Goal: Task Accomplishment & Management: Use online tool/utility

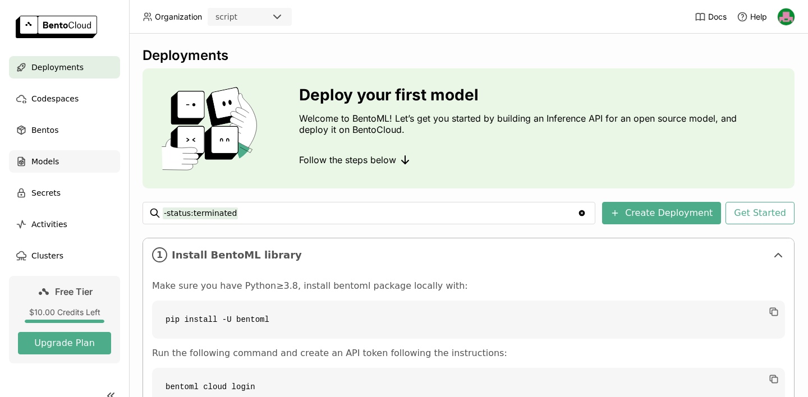
click at [54, 158] on span "Models" at bounding box center [45, 161] width 28 height 13
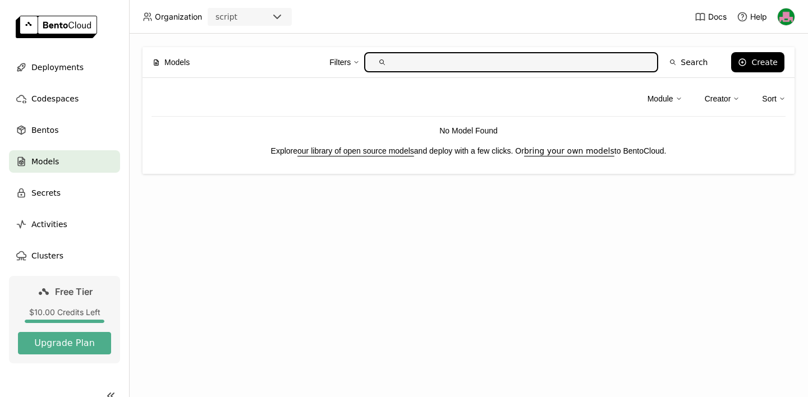
click at [360, 150] on link "our library of open source models" at bounding box center [356, 151] width 117 height 9
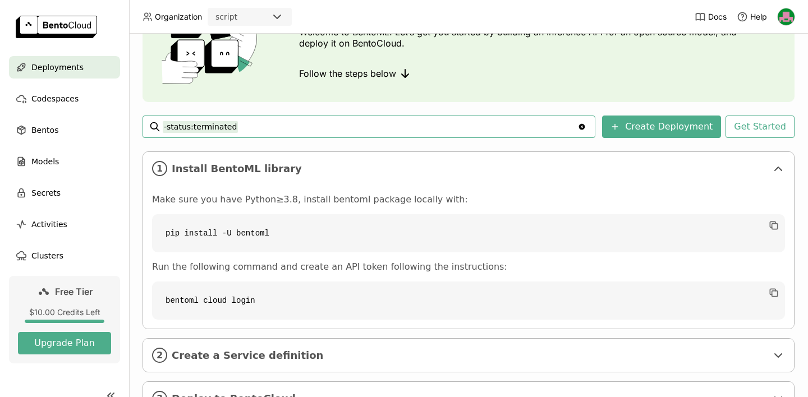
scroll to position [135, 0]
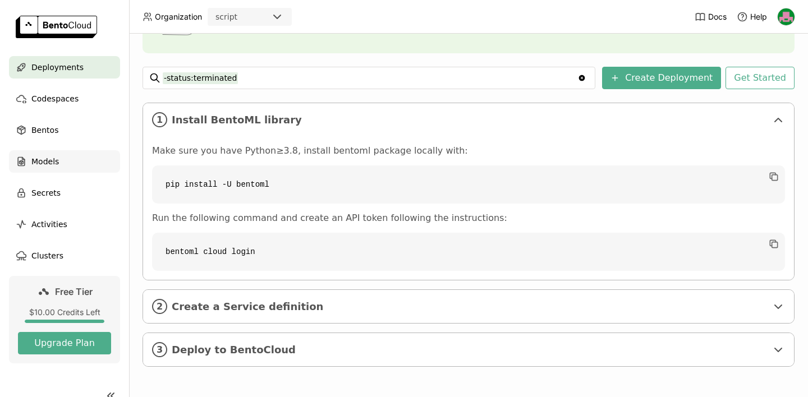
click at [68, 161] on div "Models" at bounding box center [64, 161] width 111 height 22
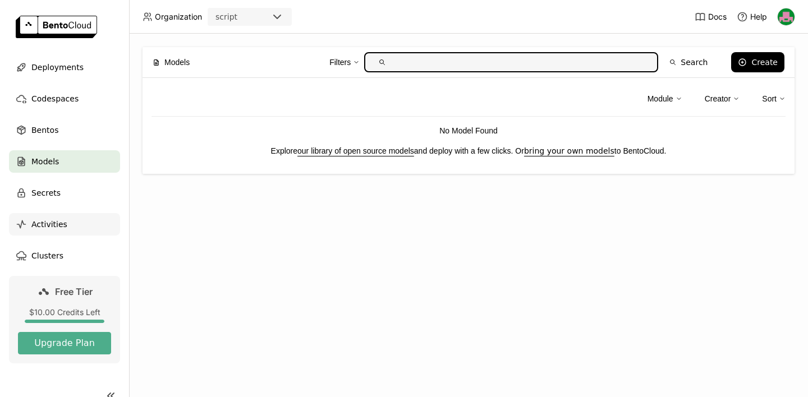
click at [52, 230] on span "Activities" at bounding box center [49, 224] width 36 height 13
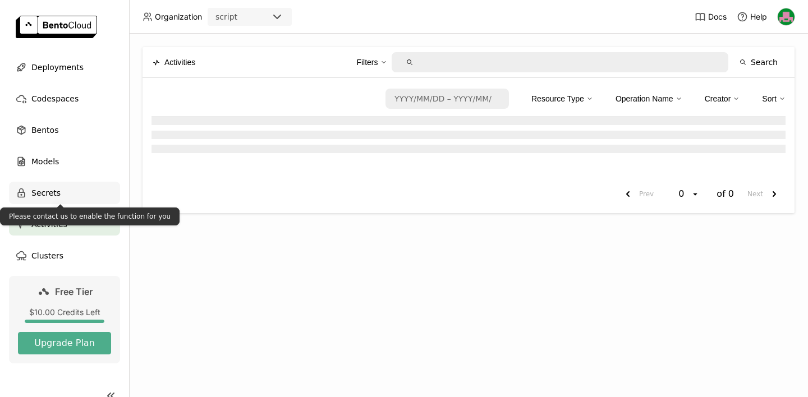
click at [56, 196] on span "Secrets" at bounding box center [45, 192] width 29 height 13
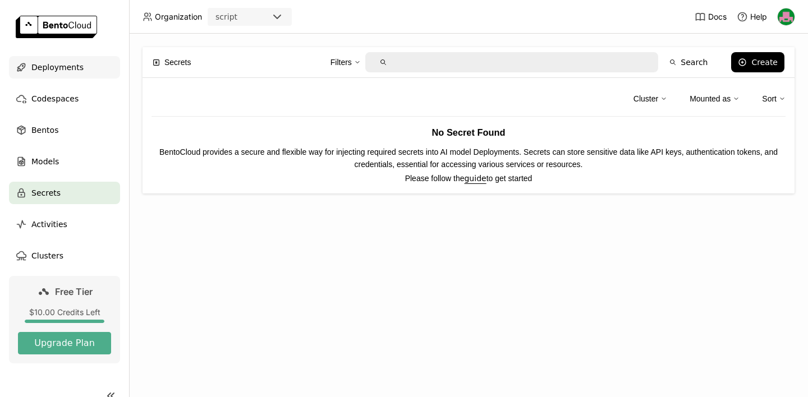
click at [56, 66] on span "Deployments" at bounding box center [57, 67] width 52 height 13
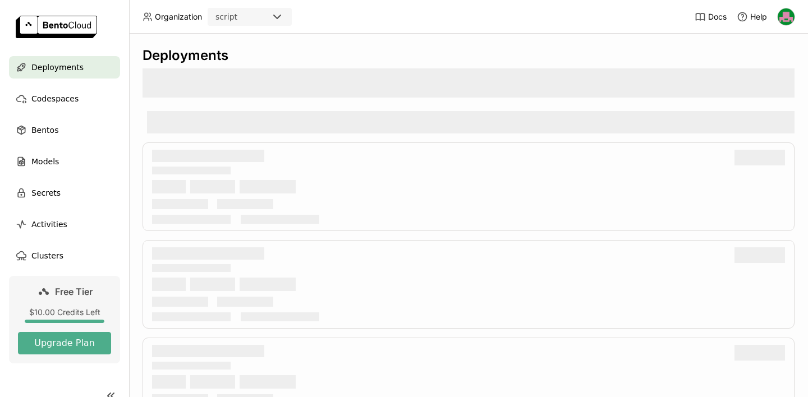
click at [226, 22] on div "script" at bounding box center [240, 17] width 62 height 16
click at [783, 17] on img at bounding box center [786, 16] width 17 height 17
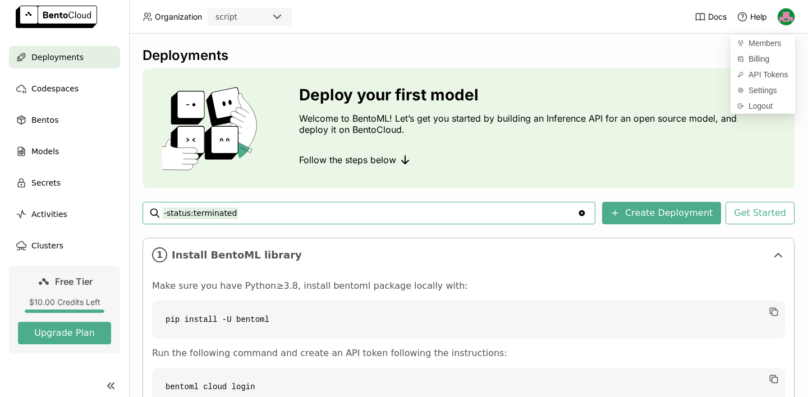
scroll to position [18, 0]
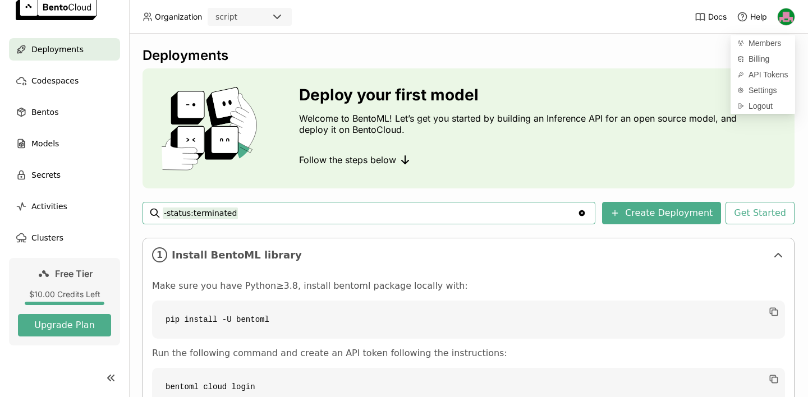
click at [105, 373] on icon at bounding box center [110, 378] width 13 height 13
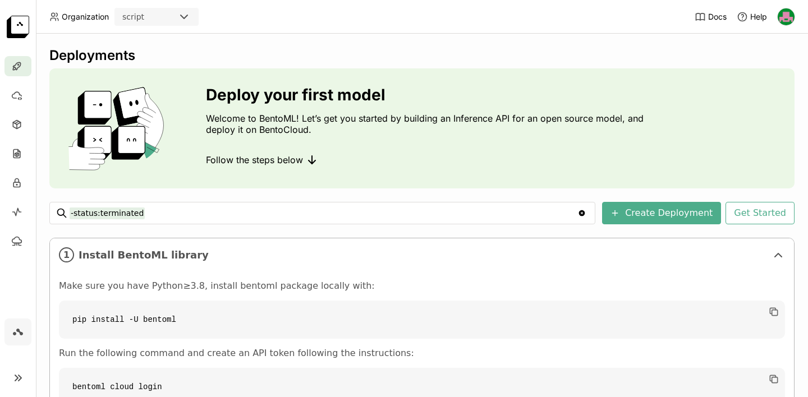
scroll to position [0, 0]
click at [109, 21] on div "Organization script" at bounding box center [123, 17] width 175 height 18
click at [135, 12] on div "script" at bounding box center [133, 16] width 22 height 11
click at [318, 164] on icon at bounding box center [311, 159] width 13 height 13
click at [313, 161] on icon at bounding box center [313, 162] width 3 height 3
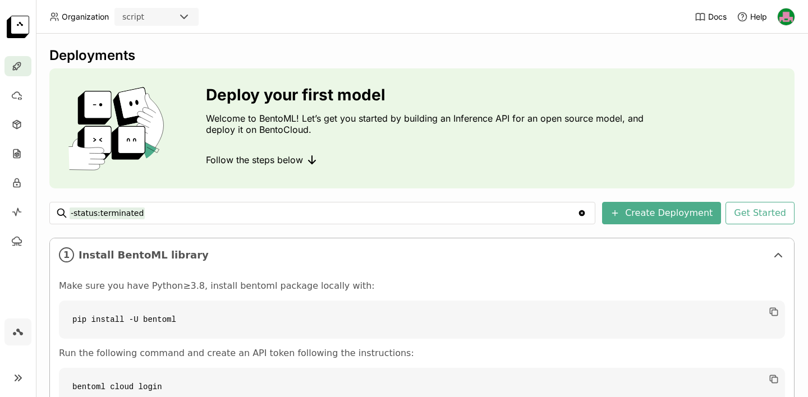
click at [302, 158] on span "Follow the steps below" at bounding box center [254, 159] width 97 height 11
click at [661, 214] on button "Create Deployment" at bounding box center [661, 213] width 119 height 22
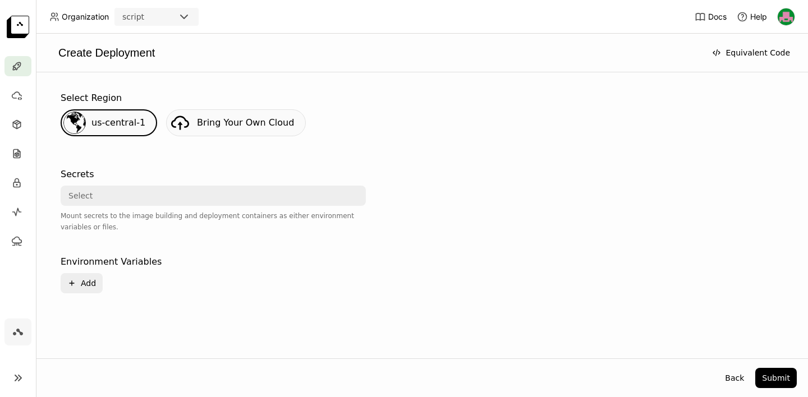
scroll to position [65, 0]
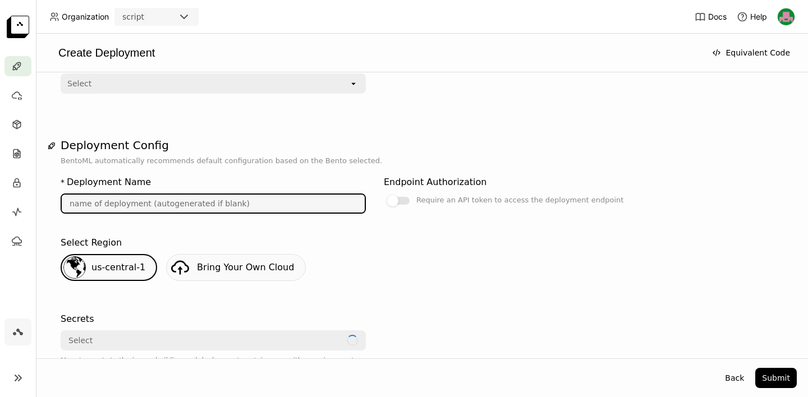
click at [271, 199] on input "text" at bounding box center [213, 204] width 303 height 18
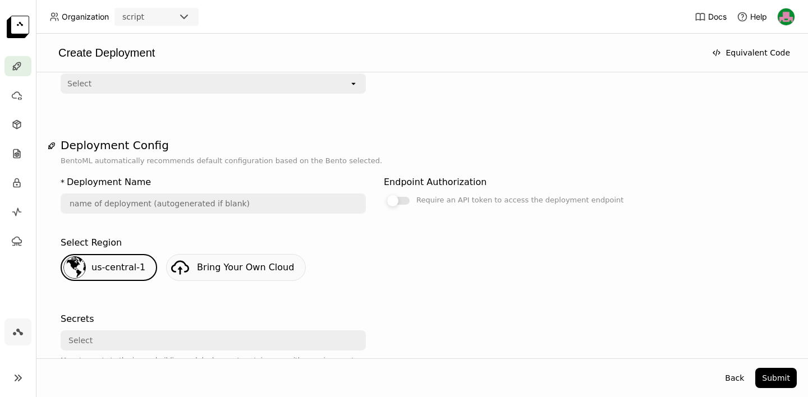
click at [390, 201] on div at bounding box center [392, 200] width 11 height 11
click at [384, 259] on input "Require an API token to access the deployment endpoint" at bounding box center [384, 259] width 0 height 0
click at [393, 200] on div at bounding box center [398, 201] width 22 height 8
click at [384, 259] on input "Require an API token to access the deployment endpoint" at bounding box center [384, 259] width 0 height 0
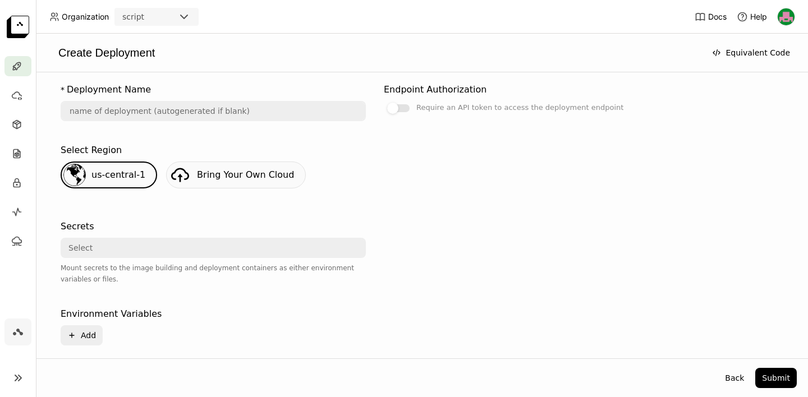
scroll to position [210, 0]
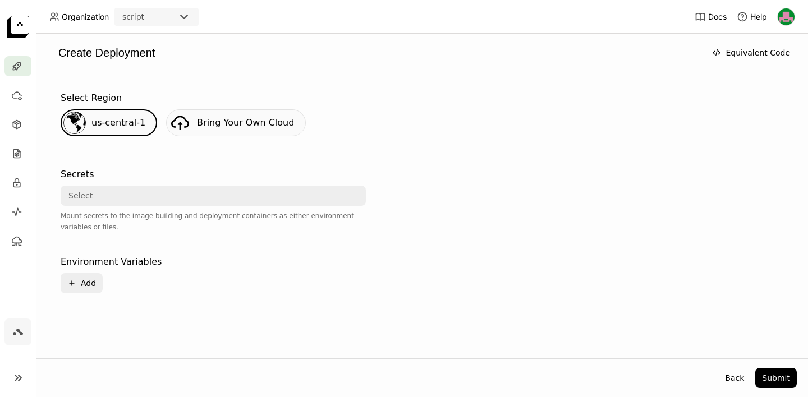
click at [237, 129] on link "Bring Your Own Cloud" at bounding box center [236, 122] width 140 height 27
click at [168, 186] on div "Select" at bounding box center [213, 196] width 305 height 20
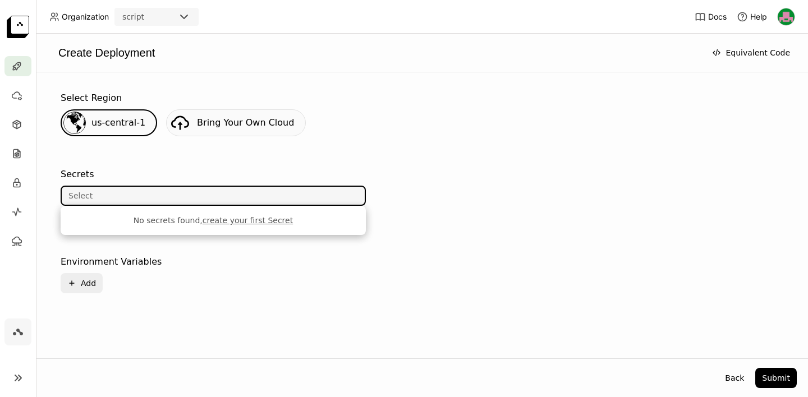
click at [361, 120] on div "us-central-1 Bring Your Own Cloud" at bounding box center [422, 127] width 732 height 36
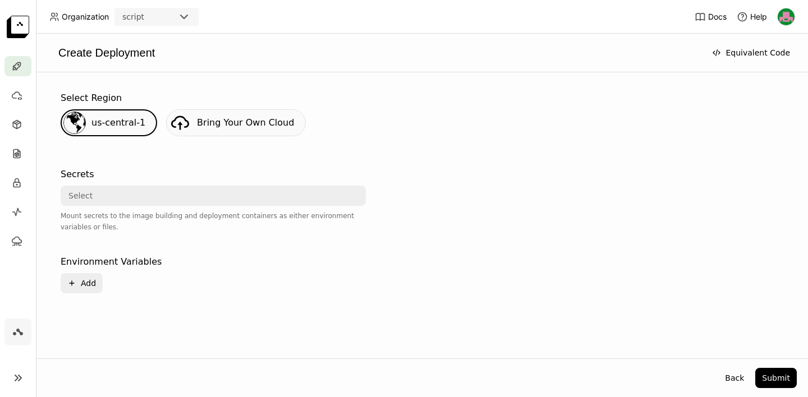
scroll to position [0, 0]
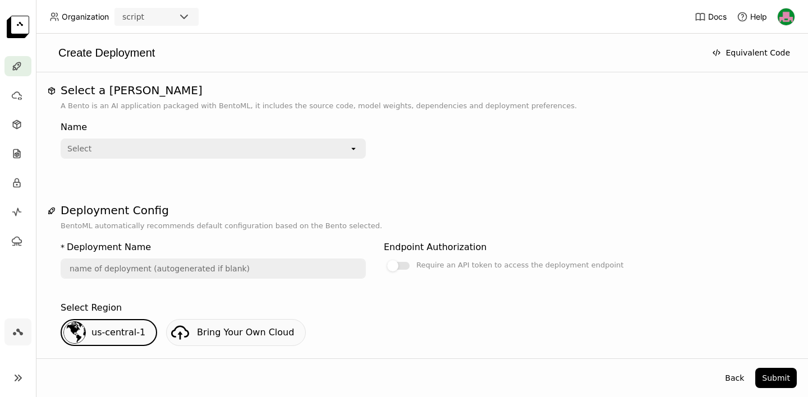
click at [205, 147] on div "Select" at bounding box center [205, 149] width 287 height 18
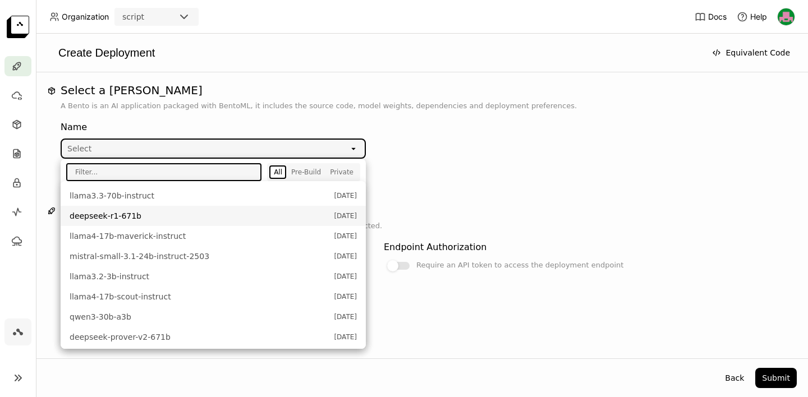
scroll to position [459, 0]
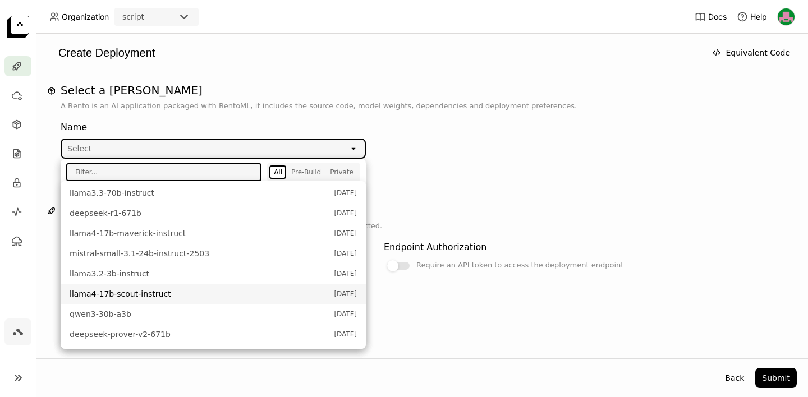
click at [227, 292] on span "llama4-17b-scout-instruct" at bounding box center [199, 294] width 259 height 11
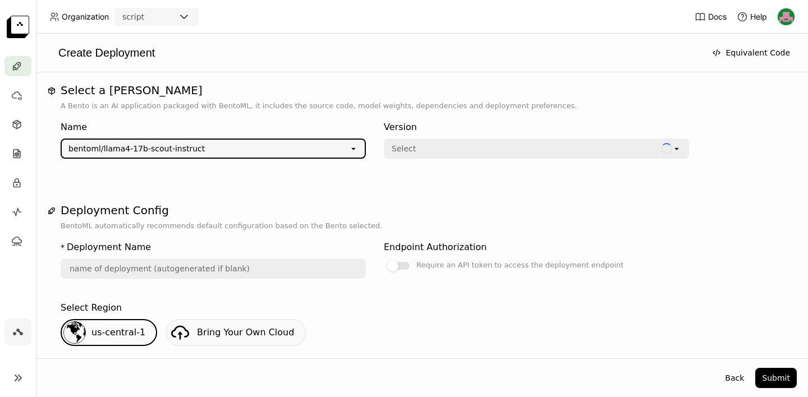
click at [459, 143] on div "Select" at bounding box center [523, 149] width 276 height 18
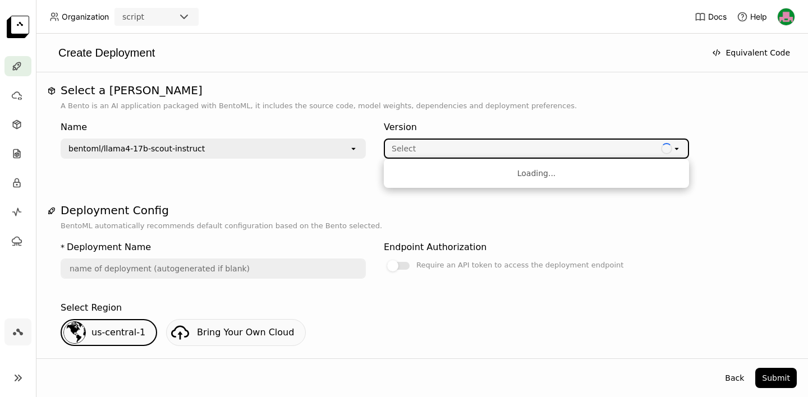
click at [459, 143] on div "Select" at bounding box center [523, 149] width 276 height 18
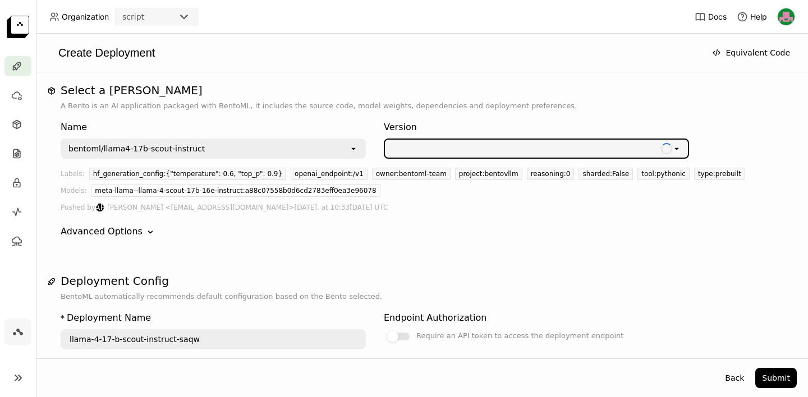
scroll to position [33, 0]
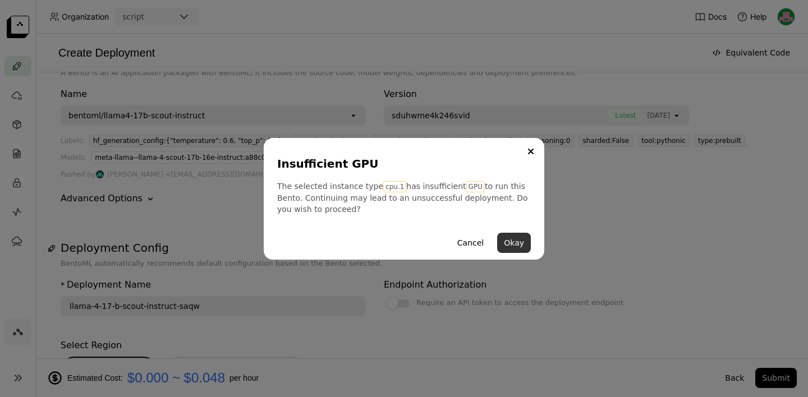
click at [517, 242] on button "Okay" at bounding box center [514, 243] width 34 height 20
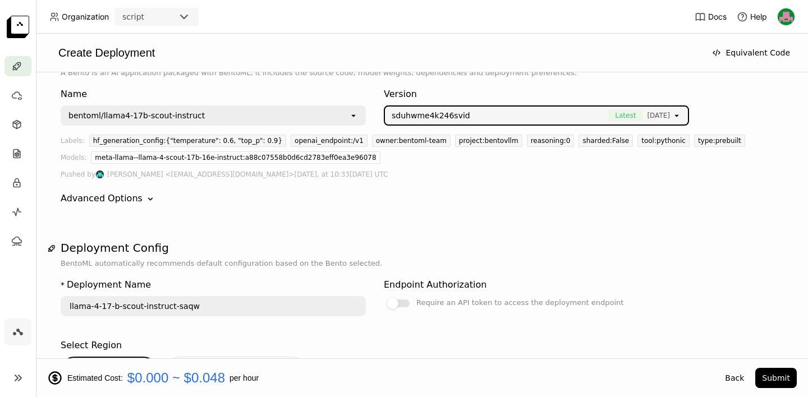
click at [188, 114] on div "bentoml/llama4-17b-scout-instruct" at bounding box center [136, 115] width 136 height 11
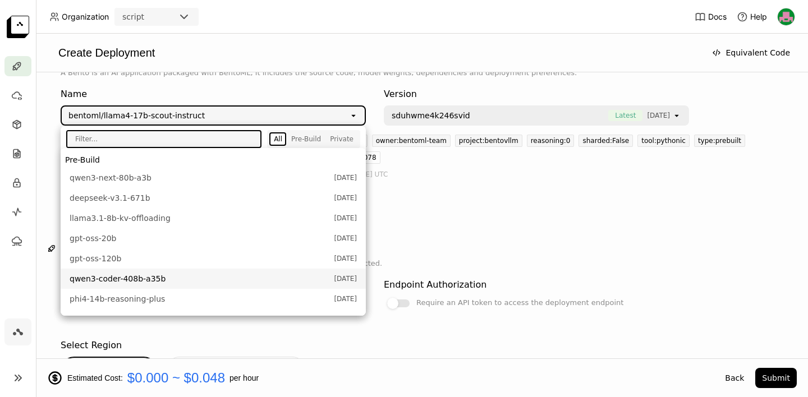
scroll to position [72, 0]
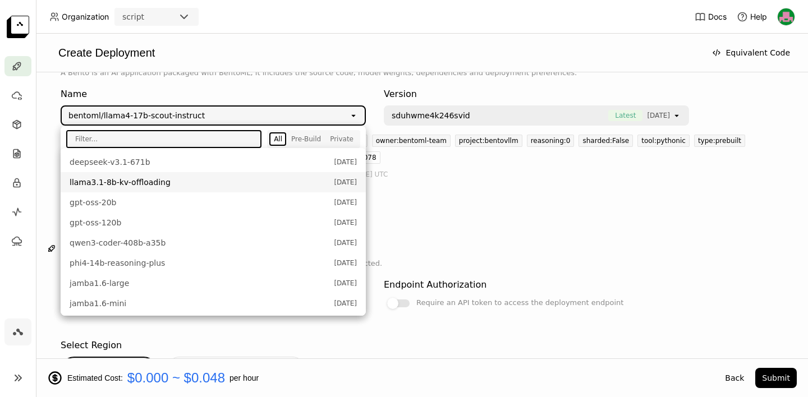
click at [184, 180] on span "llama3.1-8b-kv-offloading" at bounding box center [199, 182] width 259 height 11
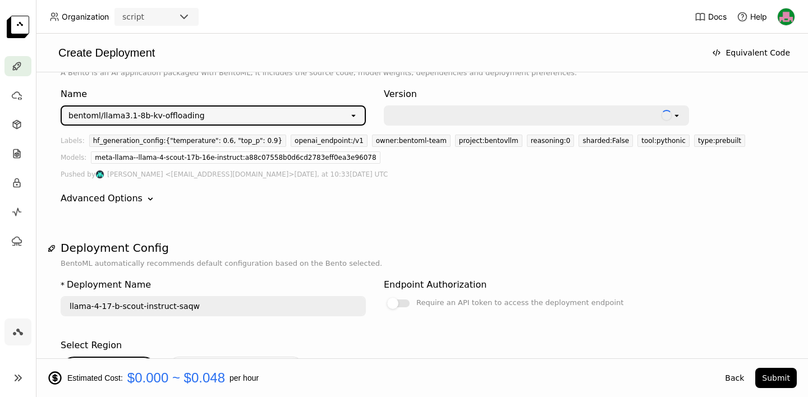
click at [145, 194] on icon "Down" at bounding box center [150, 199] width 11 height 11
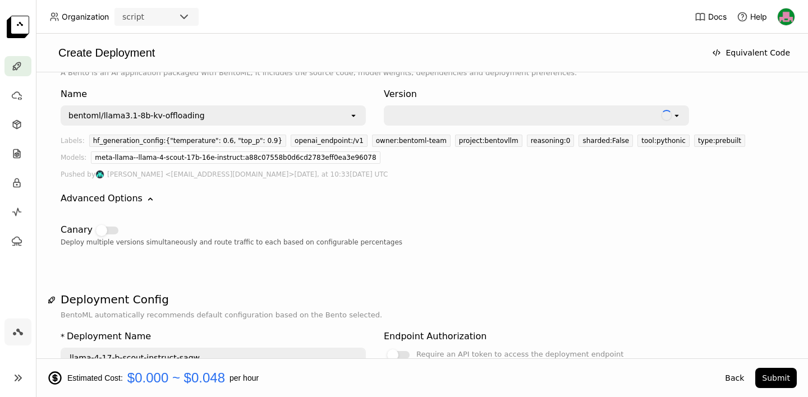
type input "llama-3-1-8-b-kv-offloading-xwri"
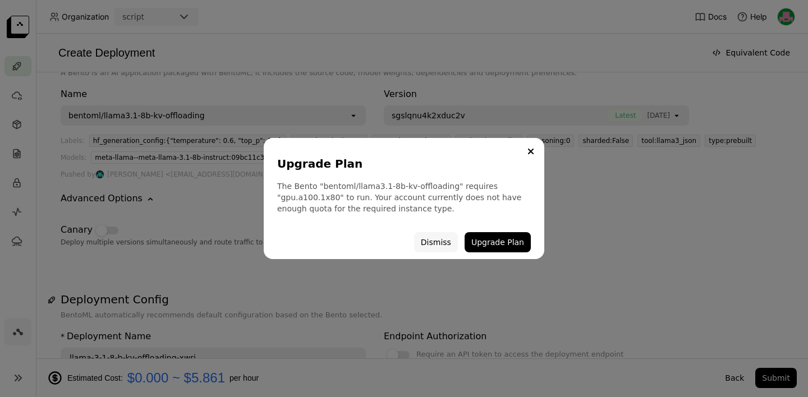
click at [432, 245] on button "Dismiss" at bounding box center [436, 242] width 44 height 20
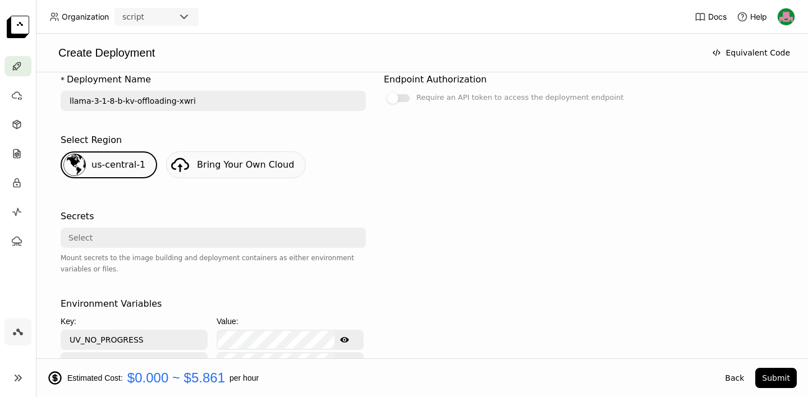
click at [133, 245] on div "Select" at bounding box center [210, 238] width 296 height 18
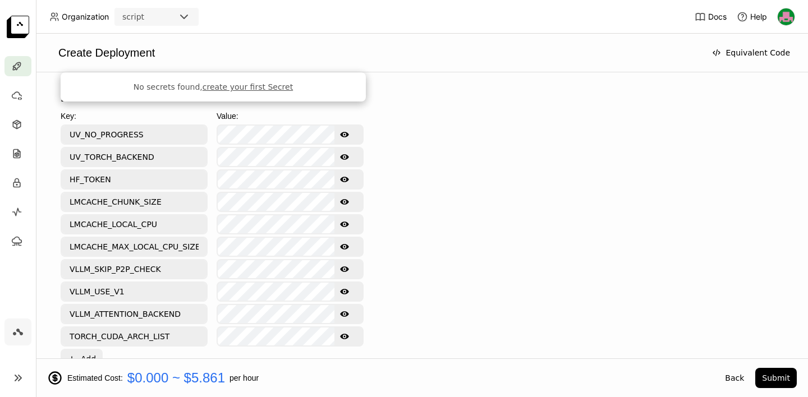
click at [396, 225] on div "Environment Variables Key: Value: UV_NO_PROGRESS Show password text UV_TORCH_BA…" at bounding box center [422, 230] width 723 height 277
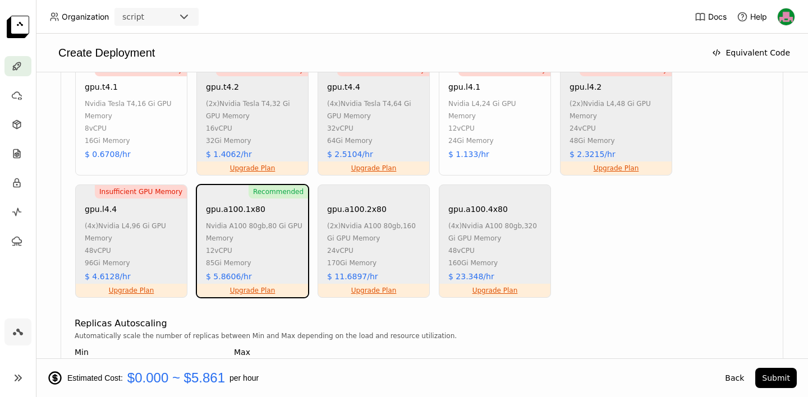
scroll to position [1066, 0]
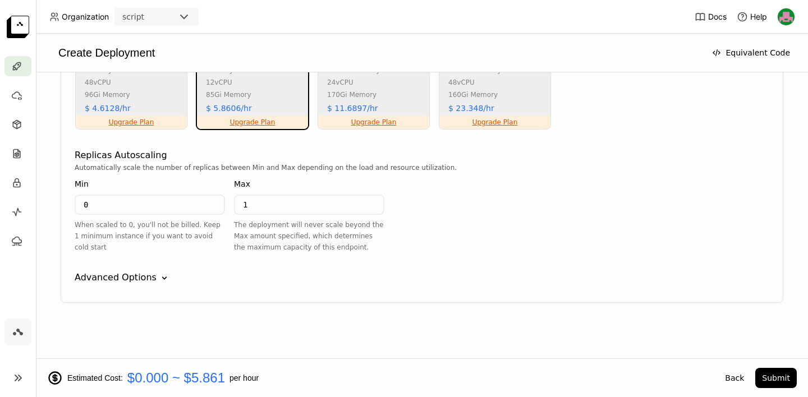
click at [136, 274] on div "Advanced Options" at bounding box center [116, 277] width 82 height 13
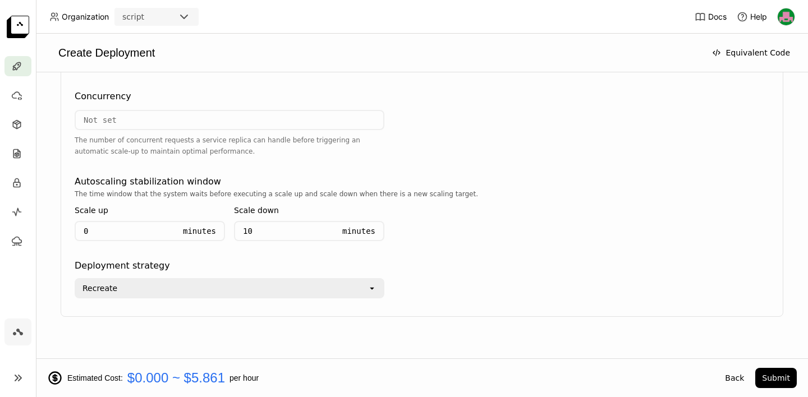
scroll to position [1365, 0]
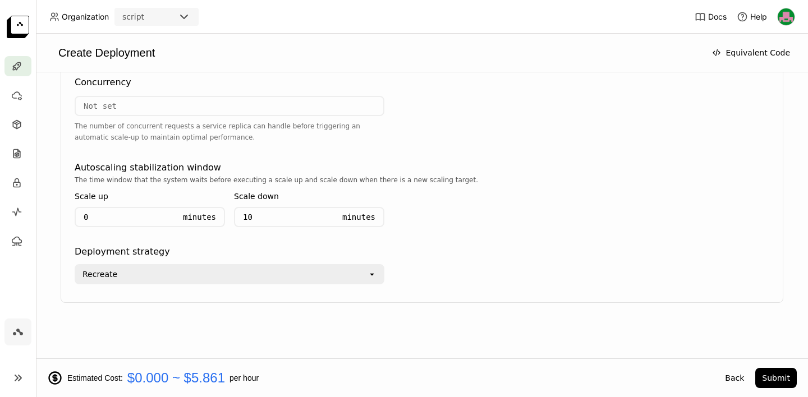
drag, startPoint x: 219, startPoint y: 267, endPoint x: 210, endPoint y: 267, distance: 9.0
click at [210, 267] on div "Recreate" at bounding box center [222, 275] width 292 height 18
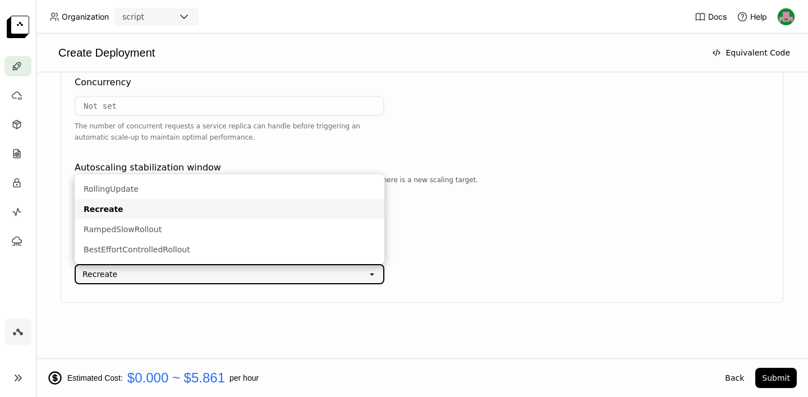
click at [208, 271] on div "Recreate" at bounding box center [222, 275] width 292 height 18
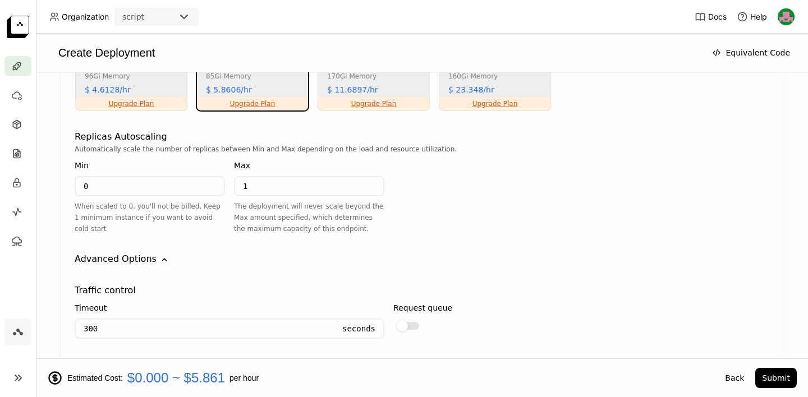
scroll to position [0, 0]
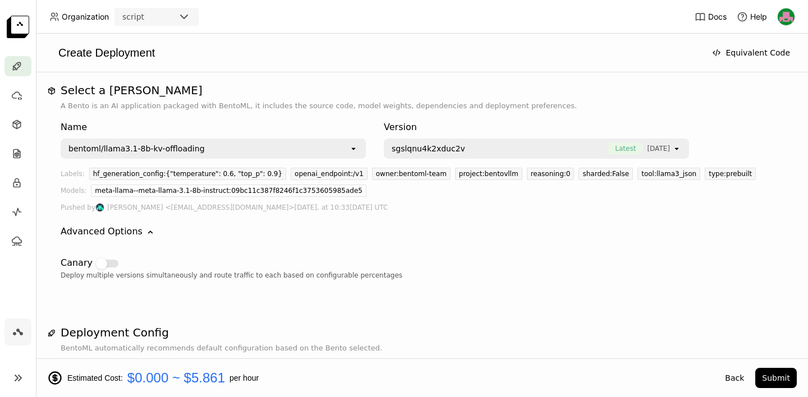
click at [525, 154] on span "sgslqnu4k2xduc2v" at bounding box center [497, 148] width 211 height 11
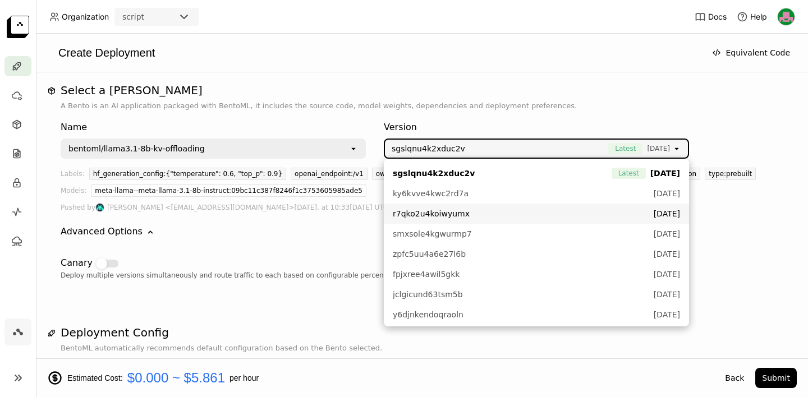
drag, startPoint x: 751, startPoint y: 227, endPoint x: 746, endPoint y: 248, distance: 21.4
click at [751, 227] on div "Advanced Options Down" at bounding box center [422, 231] width 723 height 13
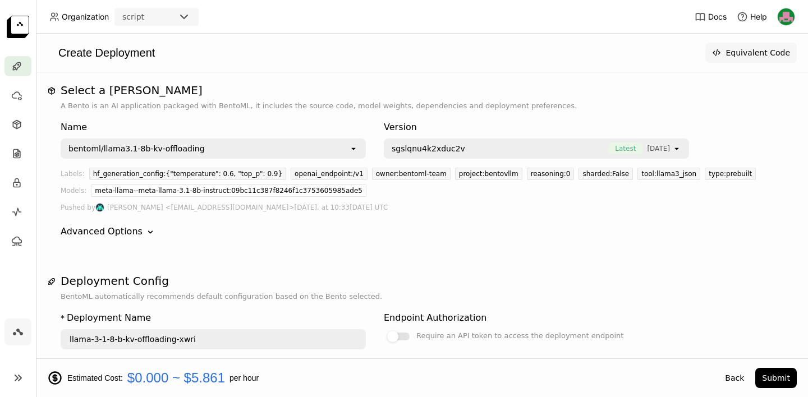
click at [760, 48] on button "Equivalent Code" at bounding box center [752, 53] width 92 height 20
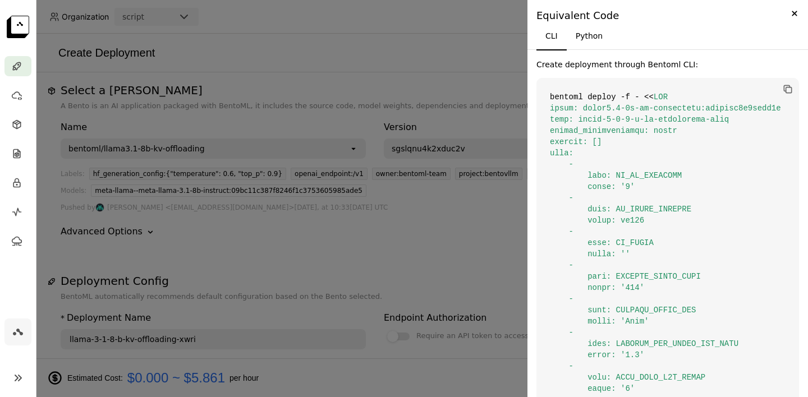
scroll to position [320, 0]
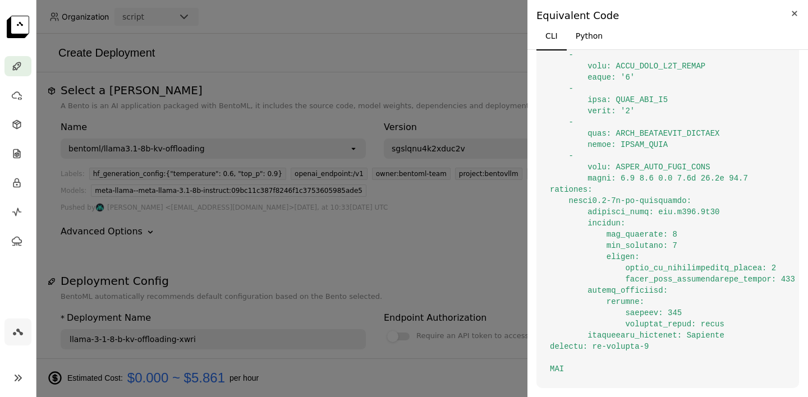
click at [793, 19] on icon "Close" at bounding box center [795, 13] width 12 height 13
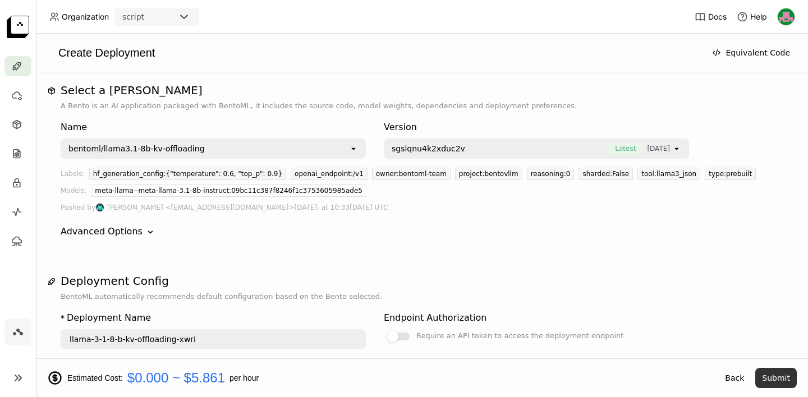
click at [760, 380] on button "Submit" at bounding box center [777, 378] width 42 height 20
click at [768, 378] on button "Submit" at bounding box center [777, 378] width 42 height 20
click at [156, 24] on div "script" at bounding box center [157, 17] width 84 height 18
click at [158, 20] on div "script" at bounding box center [147, 17] width 62 height 16
click at [15, 216] on icon at bounding box center [16, 212] width 11 height 11
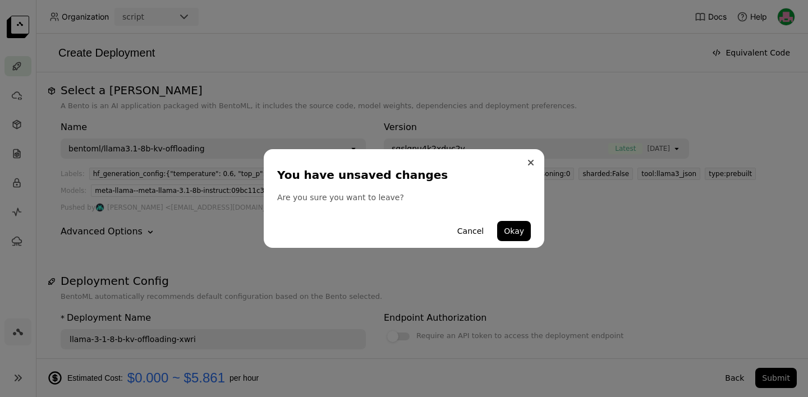
click at [525, 163] on button "Close" at bounding box center [530, 162] width 13 height 13
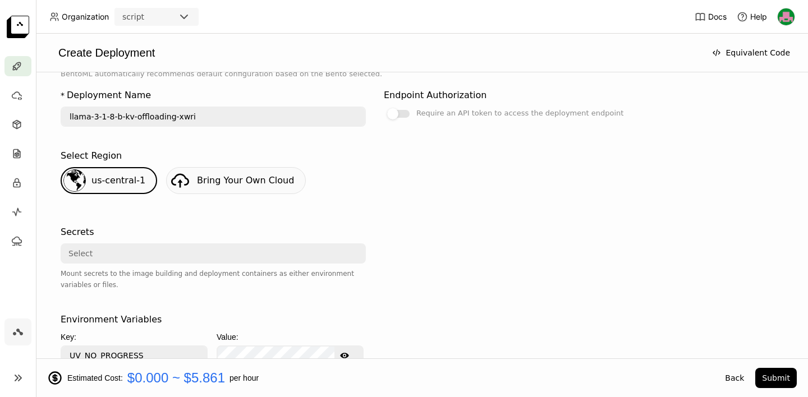
scroll to position [0, 0]
